Goal: Navigation & Orientation: Understand site structure

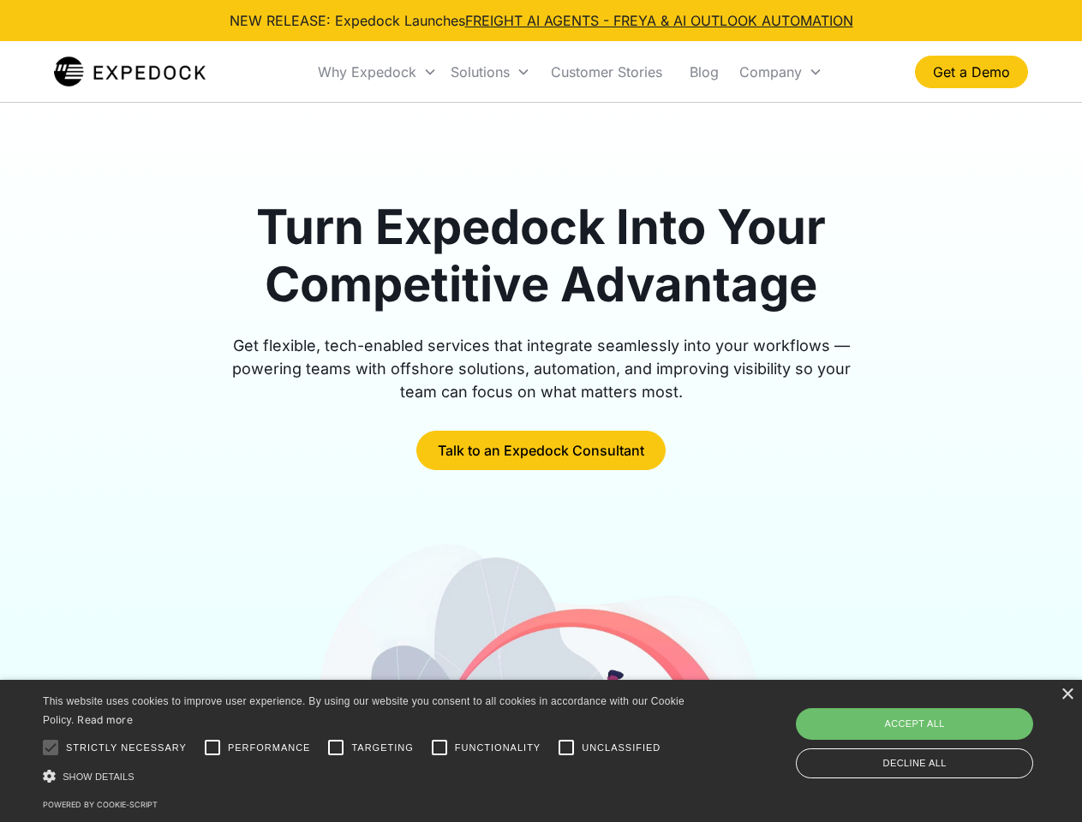
click at [378, 72] on div "Why Expedock" at bounding box center [367, 71] width 98 height 17
click at [490, 72] on div "Solutions" at bounding box center [479, 71] width 59 height 17
click at [780, 72] on div "Company" at bounding box center [770, 71] width 63 height 17
click at [51, 748] on div at bounding box center [50, 747] width 34 height 34
click at [212, 748] on input "Performance" at bounding box center [212, 747] width 34 height 34
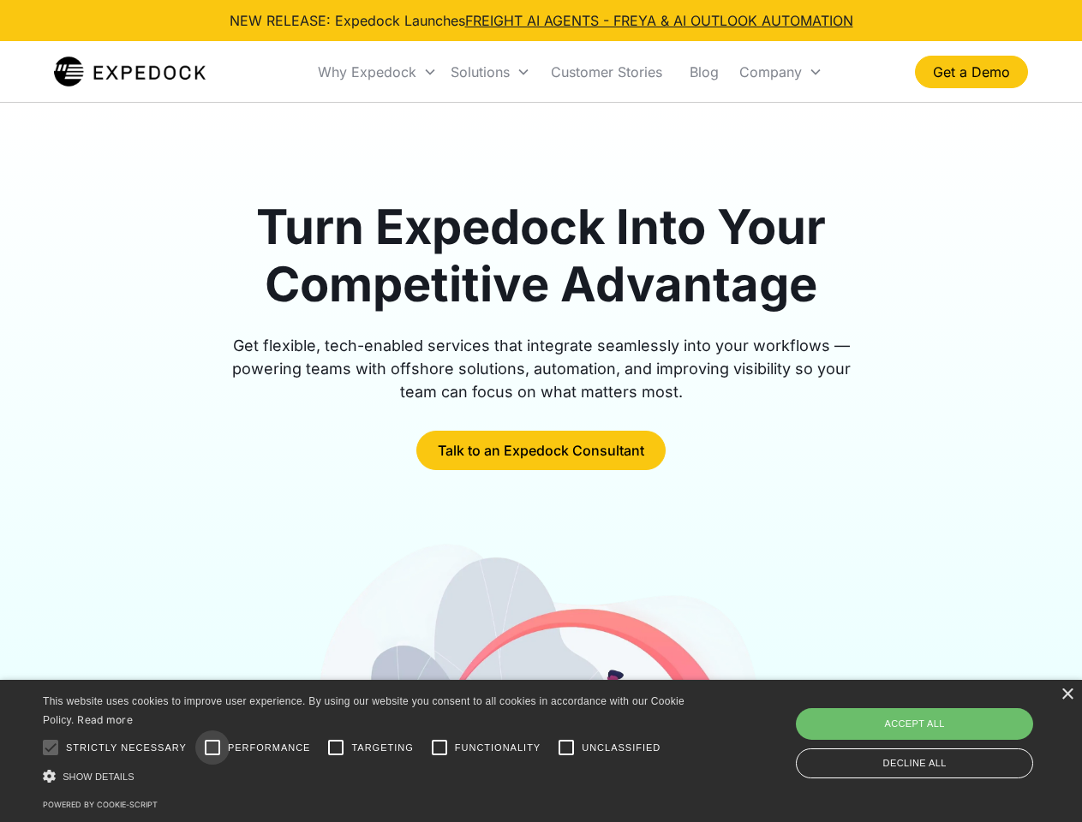
checkbox input "true"
click at [336, 748] on input "Targeting" at bounding box center [336, 747] width 34 height 34
checkbox input "true"
click at [439, 748] on input "Functionality" at bounding box center [439, 747] width 34 height 34
checkbox input "true"
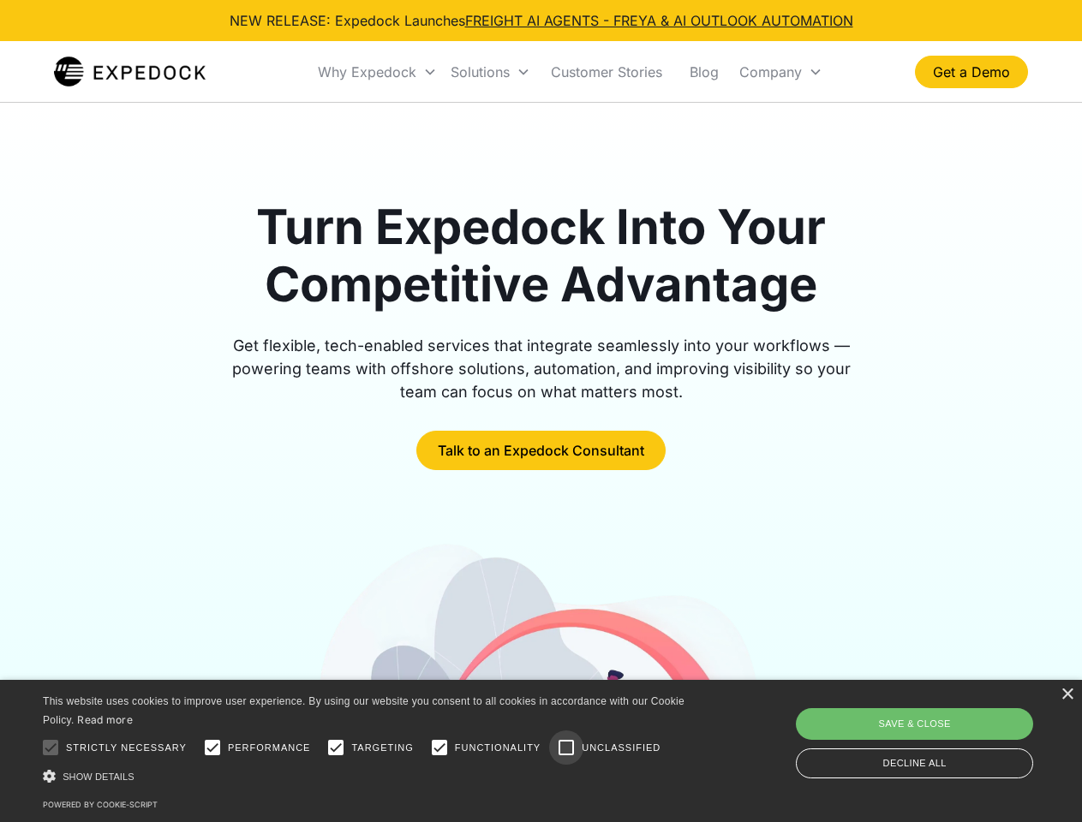
click at [566, 748] on input "Unclassified" at bounding box center [566, 747] width 34 height 34
checkbox input "true"
click at [366, 776] on div "Show details Hide details" at bounding box center [366, 776] width 647 height 18
